Goal: Contribute content

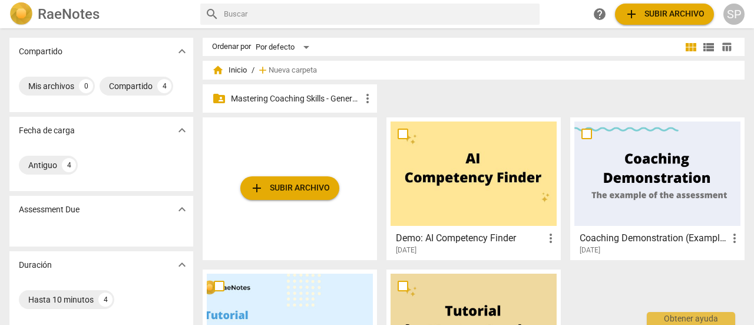
click at [336, 91] on div "folder_shared Mastering Coaching Skills - Generación 31 more_vert" at bounding box center [290, 98] width 174 height 28
click at [335, 96] on p "Mastering Coaching Skills - Generación 31" at bounding box center [296, 99] width 130 height 12
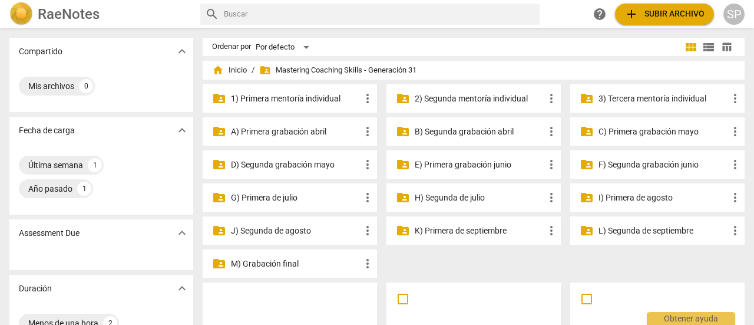
click at [650, 194] on p "I) Primera de agosto" at bounding box center [664, 198] width 130 height 12
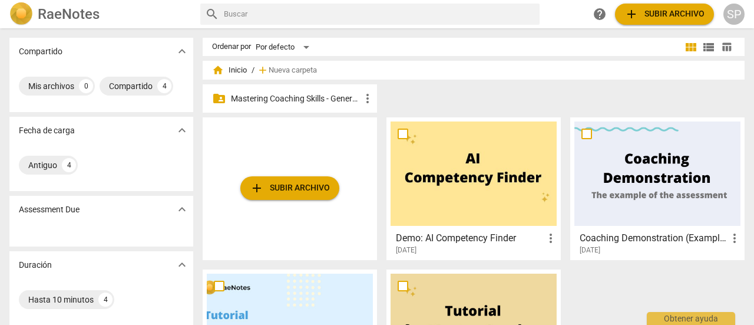
click at [321, 100] on p "Mastering Coaching Skills - Generación 31" at bounding box center [296, 99] width 130 height 12
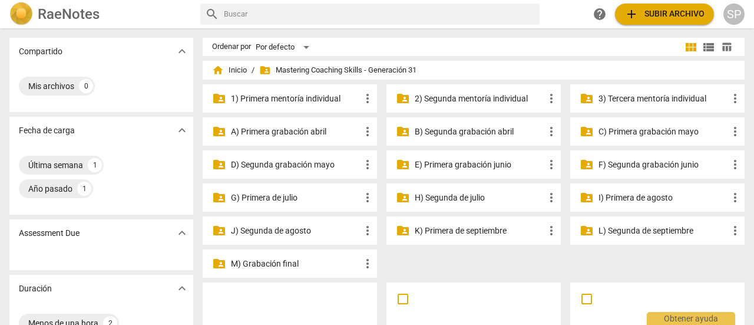
click at [646, 195] on p "I) Primera de agosto" at bounding box center [664, 198] width 130 height 12
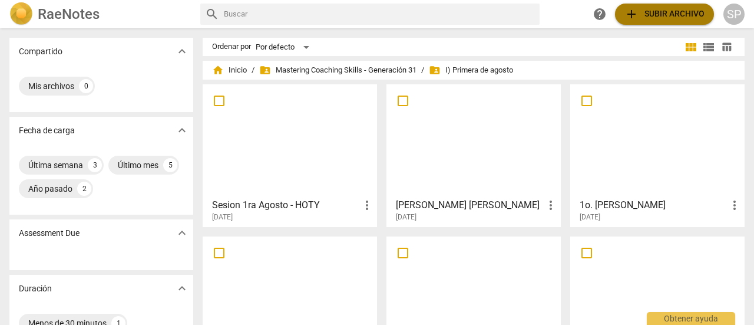
click at [647, 11] on span "add Subir archivo" at bounding box center [665, 14] width 80 height 14
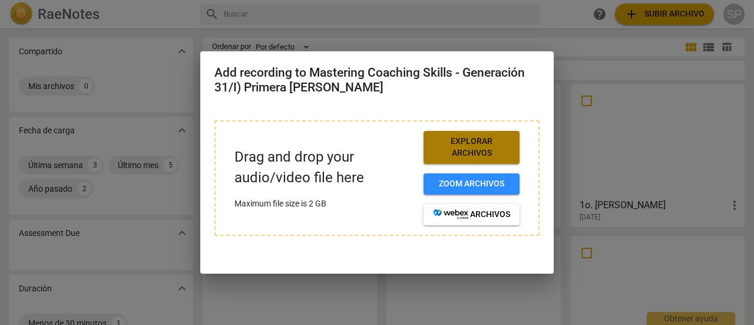
click at [476, 153] on span "Explorar archivos" at bounding box center [471, 147] width 77 height 23
